Goal: Check status: Check status

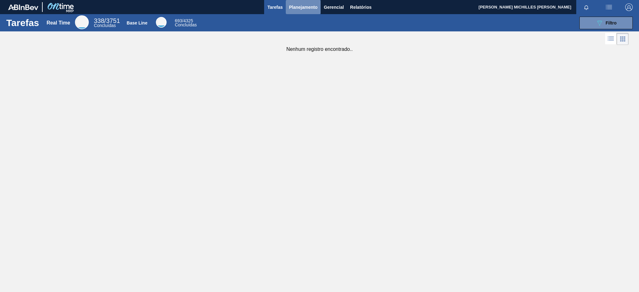
click at [302, 4] on span "Planejamento" at bounding box center [303, 7] width 29 height 8
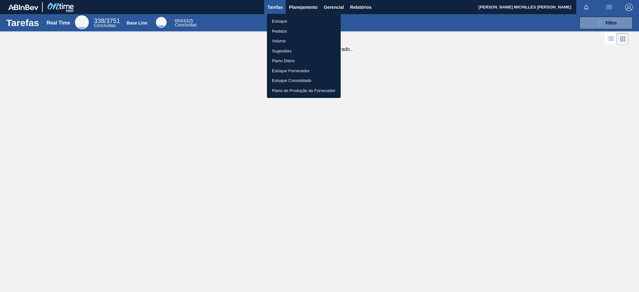
click at [300, 22] on li "Estoque" at bounding box center [304, 21] width 74 height 10
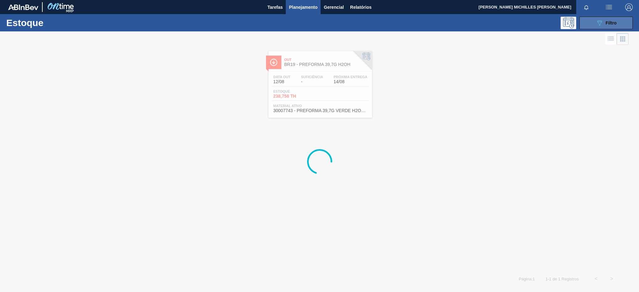
click at [608, 22] on span "Filtro" at bounding box center [611, 22] width 11 height 5
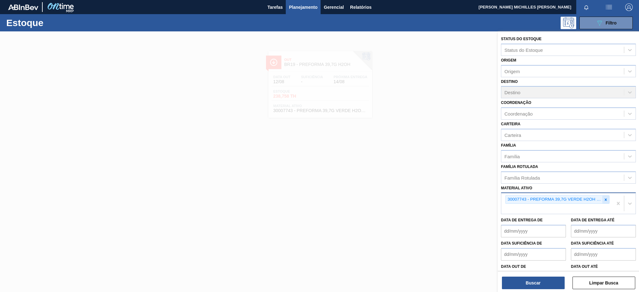
click at [603, 200] on div at bounding box center [606, 200] width 7 height 8
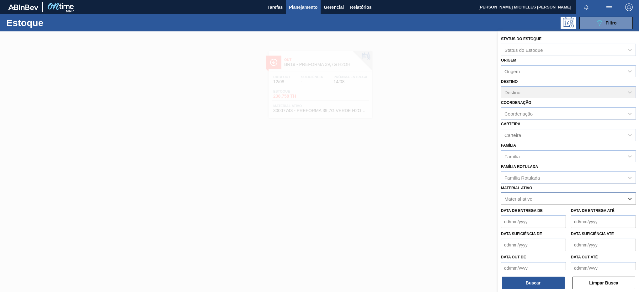
paste ativo "20005632"
type ativo "20005632"
click at [578, 212] on div "20005632 - ROLHA MET BOHEMIA PM PO 0,19" at bounding box center [568, 214] width 135 height 12
click at [554, 290] on div "Status do Estoque Status do Estoque Origem Origem Destino Destino Coordenação C…" at bounding box center [568, 162] width 141 height 262
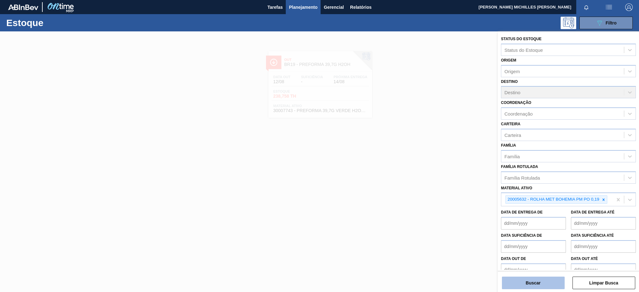
click at [555, 286] on button "Buscar" at bounding box center [533, 282] width 63 height 13
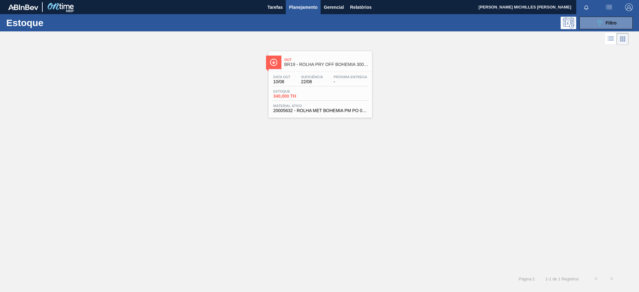
click at [334, 83] on span "-" at bounding box center [351, 81] width 34 height 5
